Goal: Check status: Check status

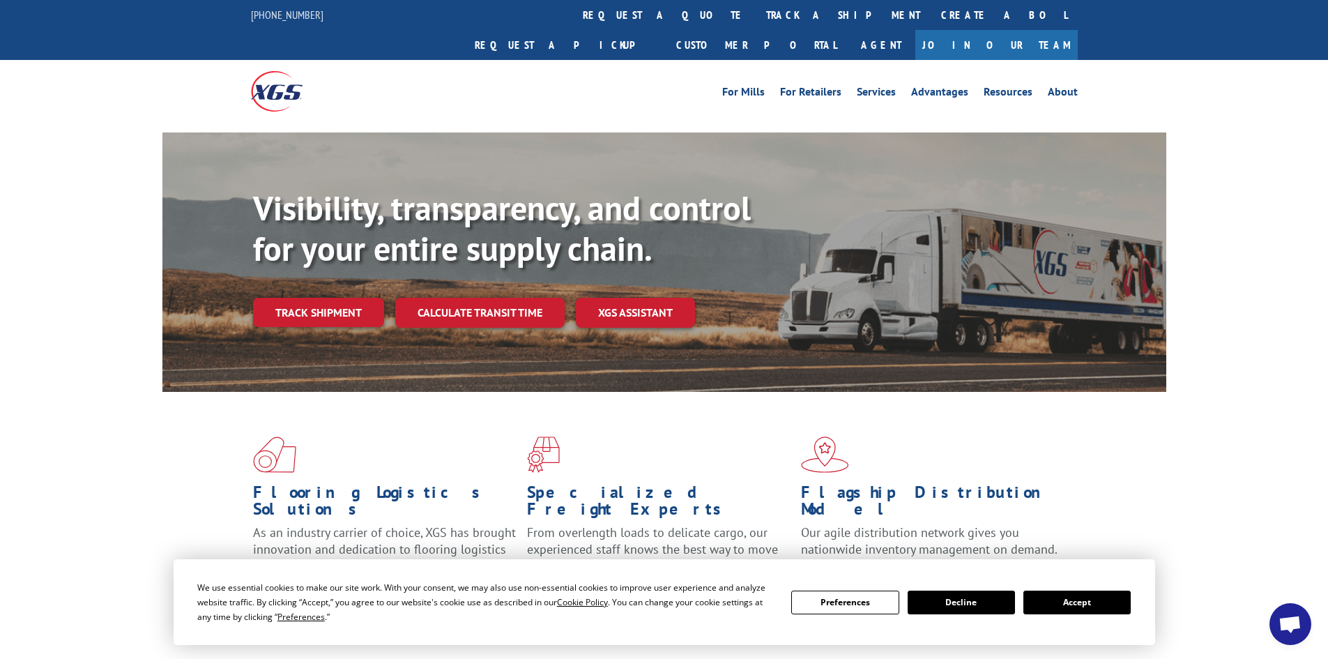
click at [1085, 597] on button "Accept" at bounding box center [1076, 603] width 107 height 24
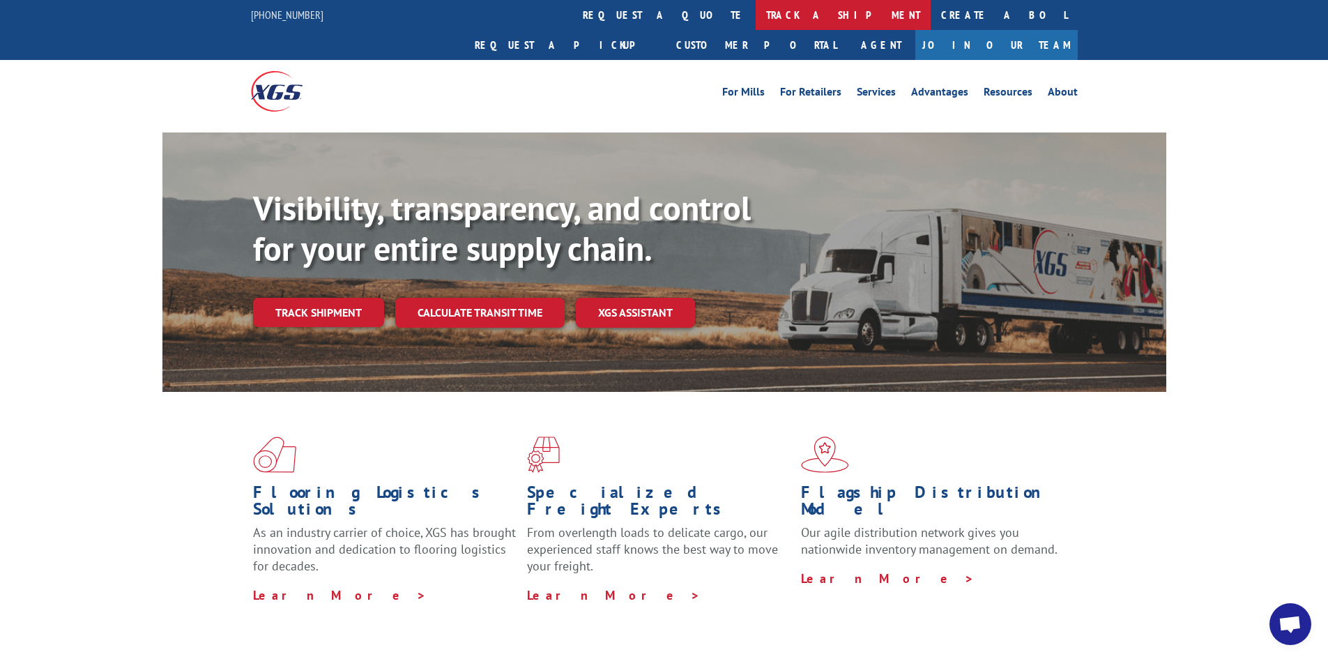
click at [756, 21] on link "track a shipment" at bounding box center [843, 15] width 175 height 30
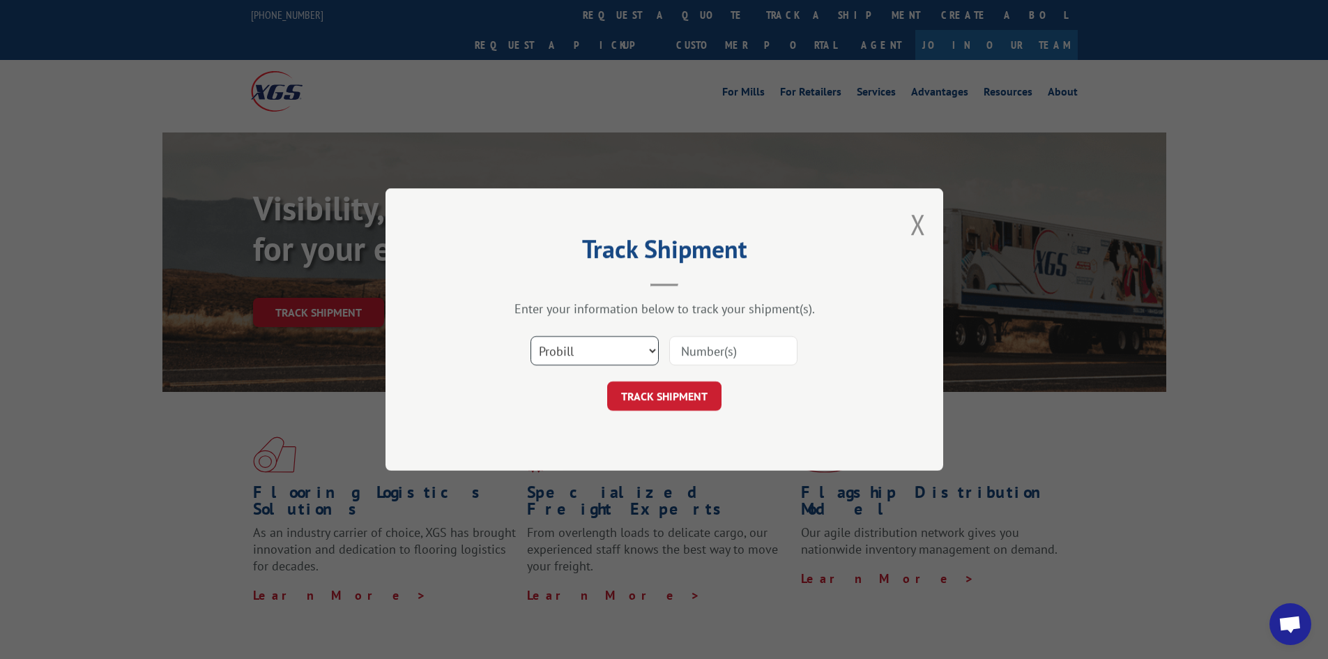
click at [630, 353] on select "Select category... Probill BOL PO" at bounding box center [595, 350] width 128 height 29
click at [531, 336] on select "Select category... Probill BOL PO" at bounding box center [595, 350] width 128 height 29
click at [637, 356] on select "Select category... Probill BOL PO" at bounding box center [595, 350] width 128 height 29
select select "probill"
click at [531, 336] on select "Select category... Probill BOL PO" at bounding box center [595, 350] width 128 height 29
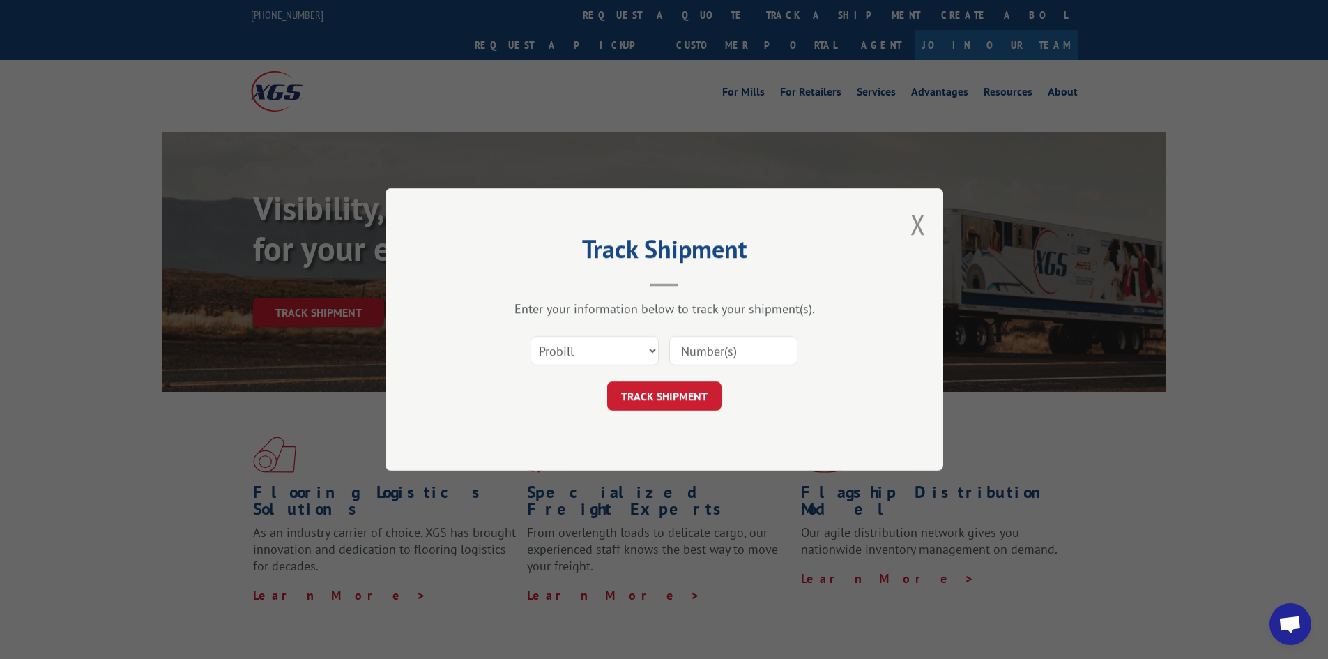
click at [762, 350] on input at bounding box center [733, 350] width 128 height 29
paste input "5569265"
type input "5569265"
click button "TRACK SHIPMENT" at bounding box center [664, 395] width 114 height 29
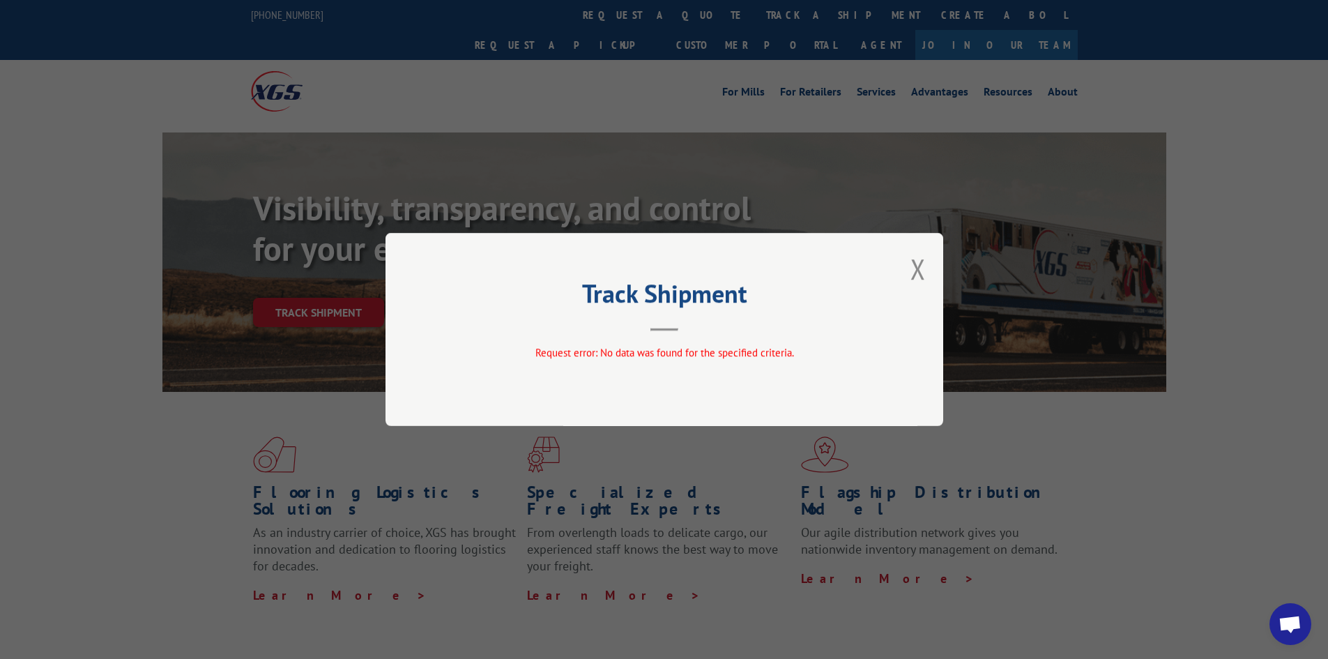
click at [608, 18] on div "Track Shipment Request error: No data was found for the specified criteria." at bounding box center [664, 329] width 1328 height 659
click at [913, 276] on button "Close modal" at bounding box center [918, 268] width 15 height 37
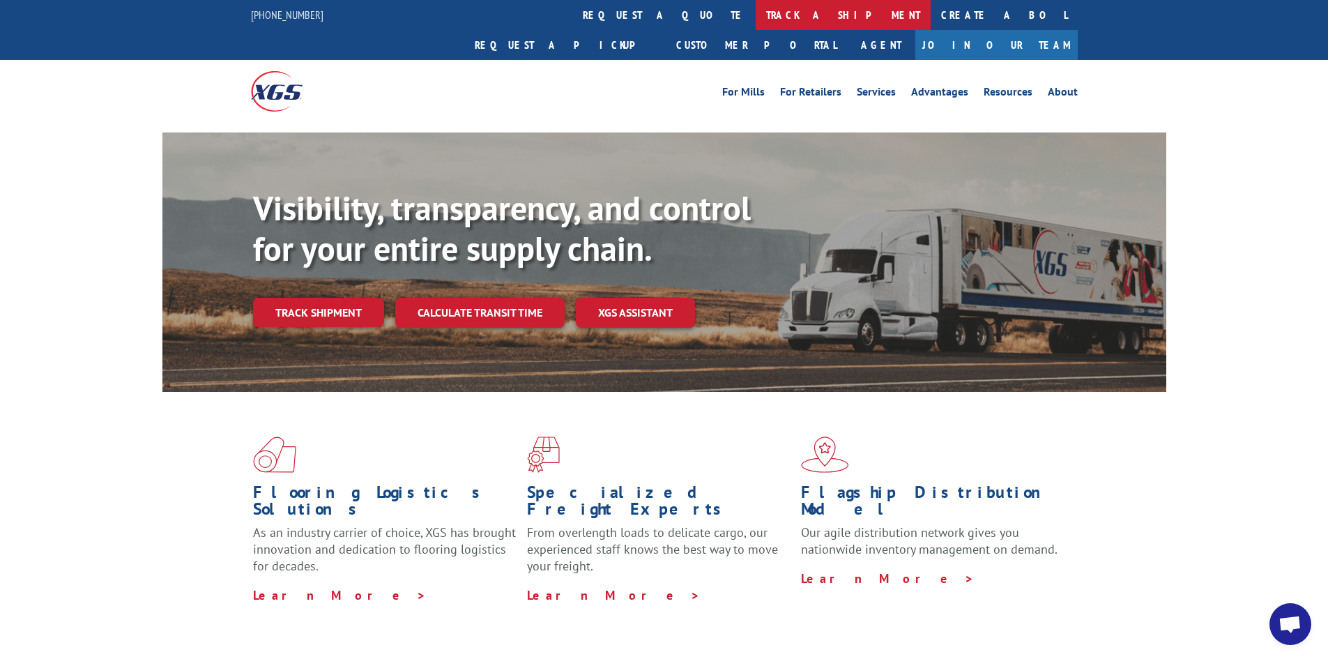
click at [756, 20] on link "track a shipment" at bounding box center [843, 15] width 175 height 30
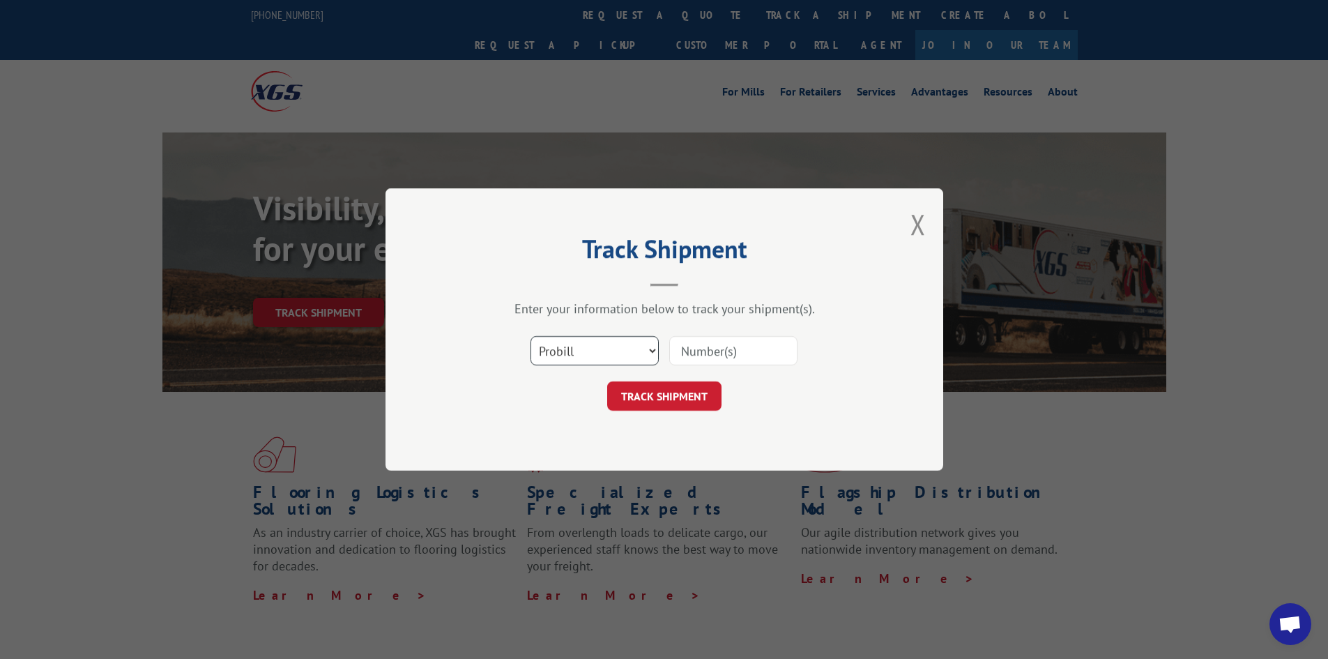
click at [641, 353] on select "Select category... Probill BOL PO" at bounding box center [595, 350] width 128 height 29
select select "bol"
click at [531, 336] on select "Select category... Probill BOL PO" at bounding box center [595, 350] width 128 height 29
click at [737, 360] on input at bounding box center [733, 350] width 128 height 29
paste input "5569265"
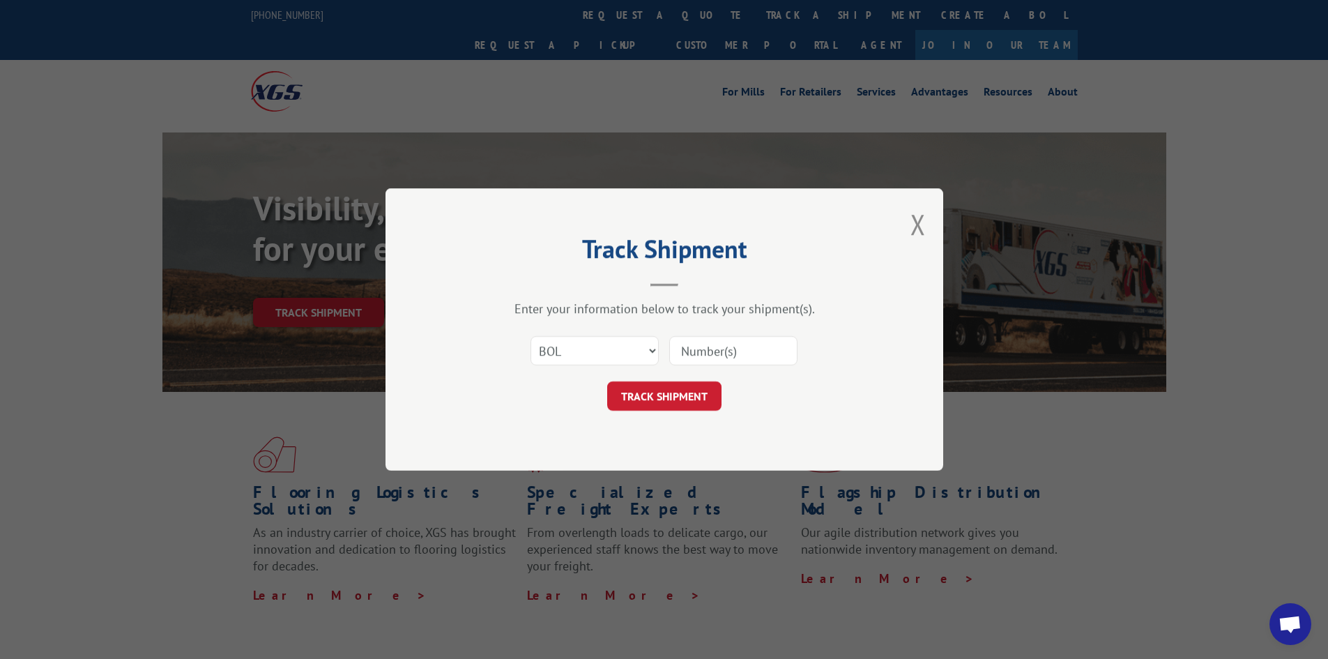
type input "5569265"
click button "TRACK SHIPMENT" at bounding box center [664, 395] width 114 height 29
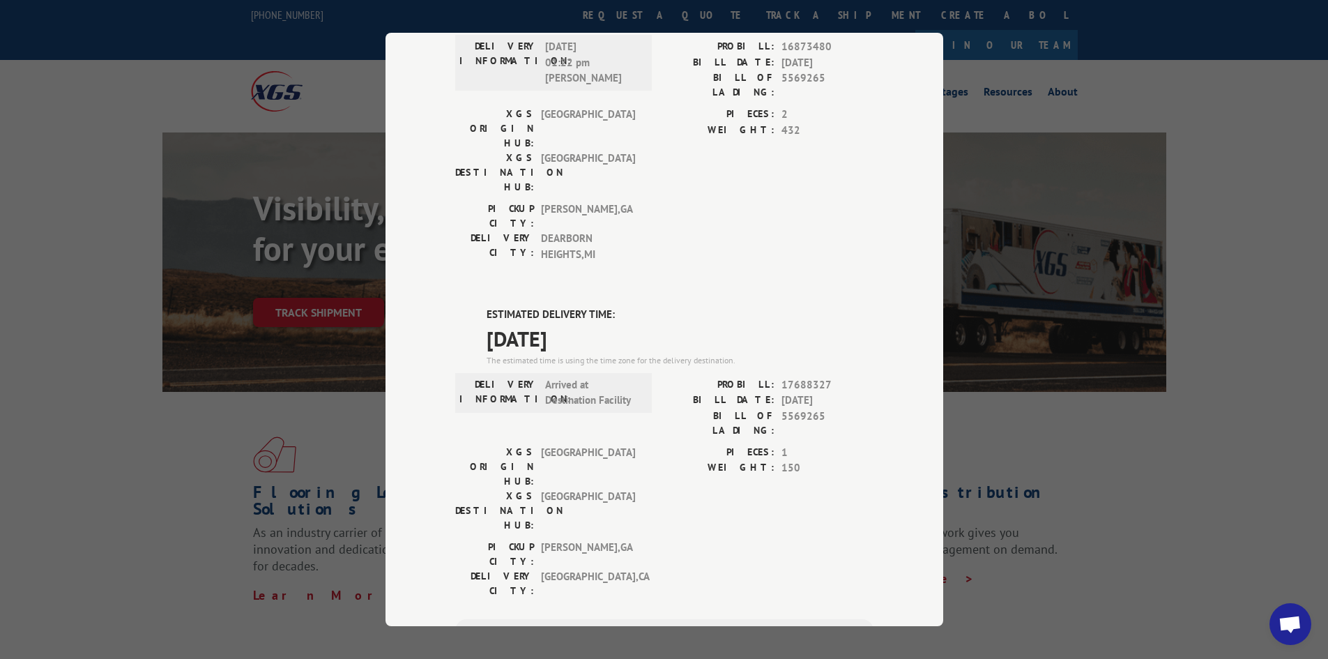
scroll to position [70, 0]
